Goal: Transaction & Acquisition: Purchase product/service

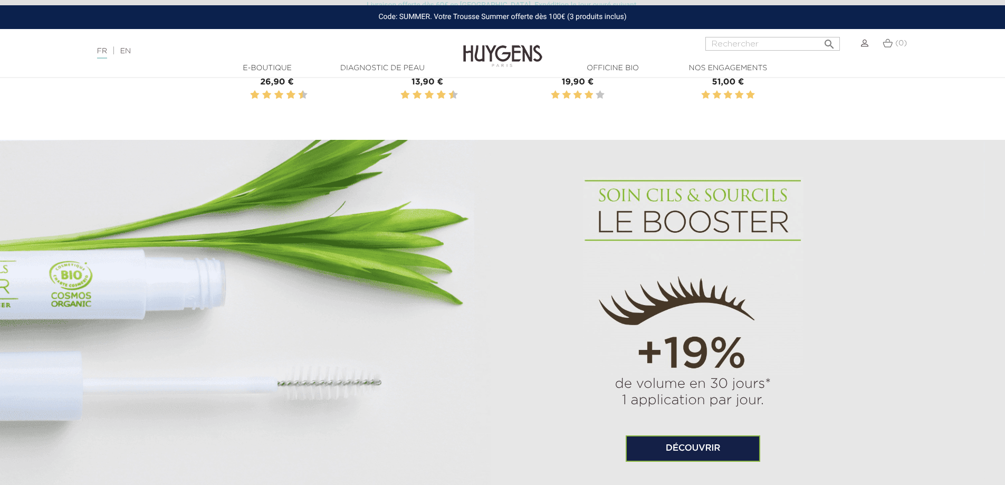
scroll to position [422, 0]
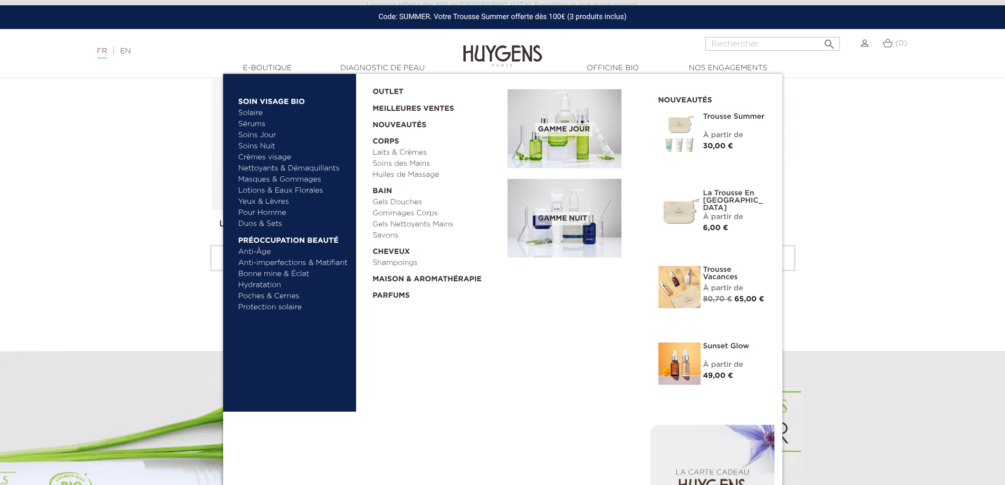
click at [255, 123] on link "Sérums" at bounding box center [293, 124] width 110 height 11
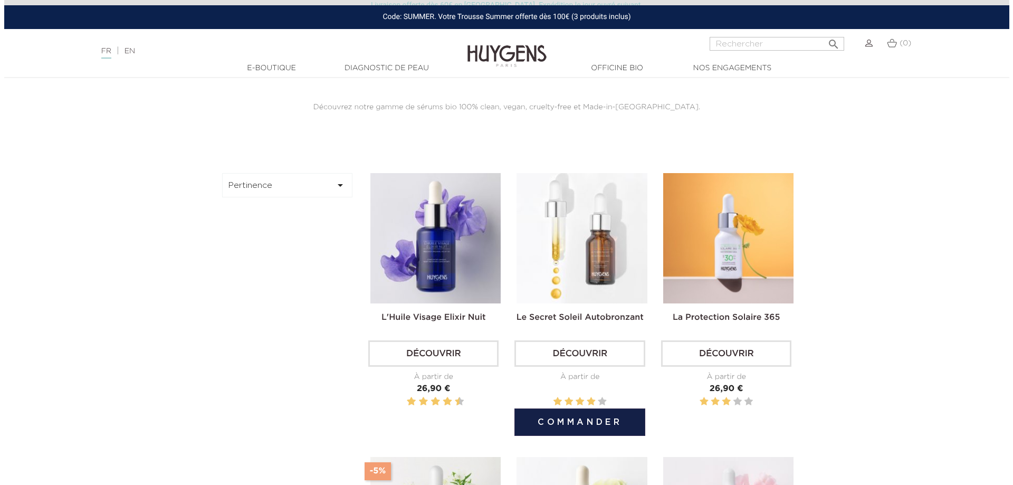
scroll to position [317, 0]
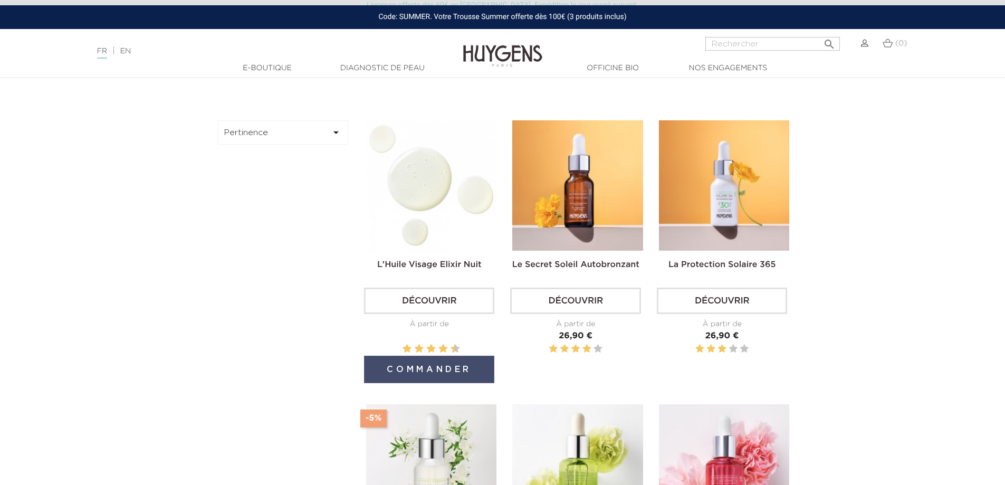
click at [438, 364] on button "Commander" at bounding box center [429, 369] width 130 height 27
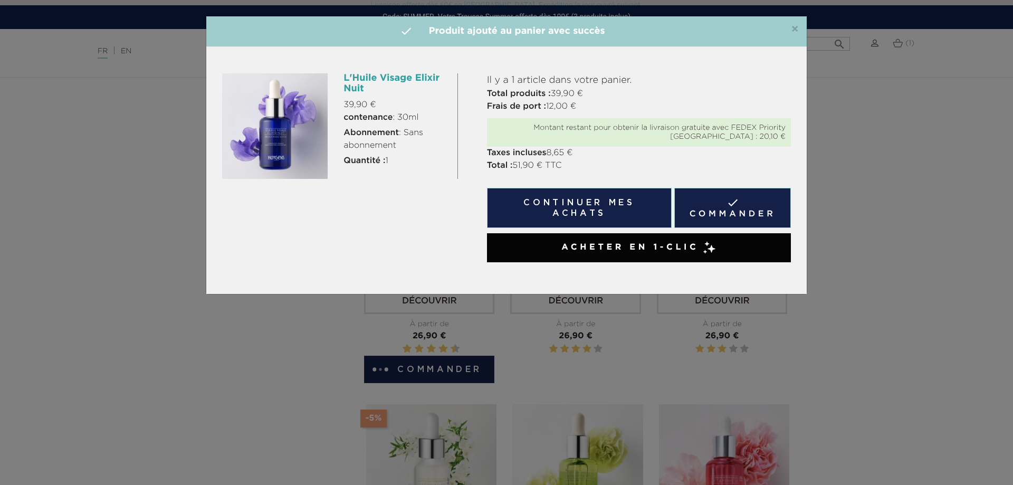
click at [602, 247] on span "Acheter en 1-clic" at bounding box center [629, 247] width 137 height 13
